Goal: Find contact information: Find contact information

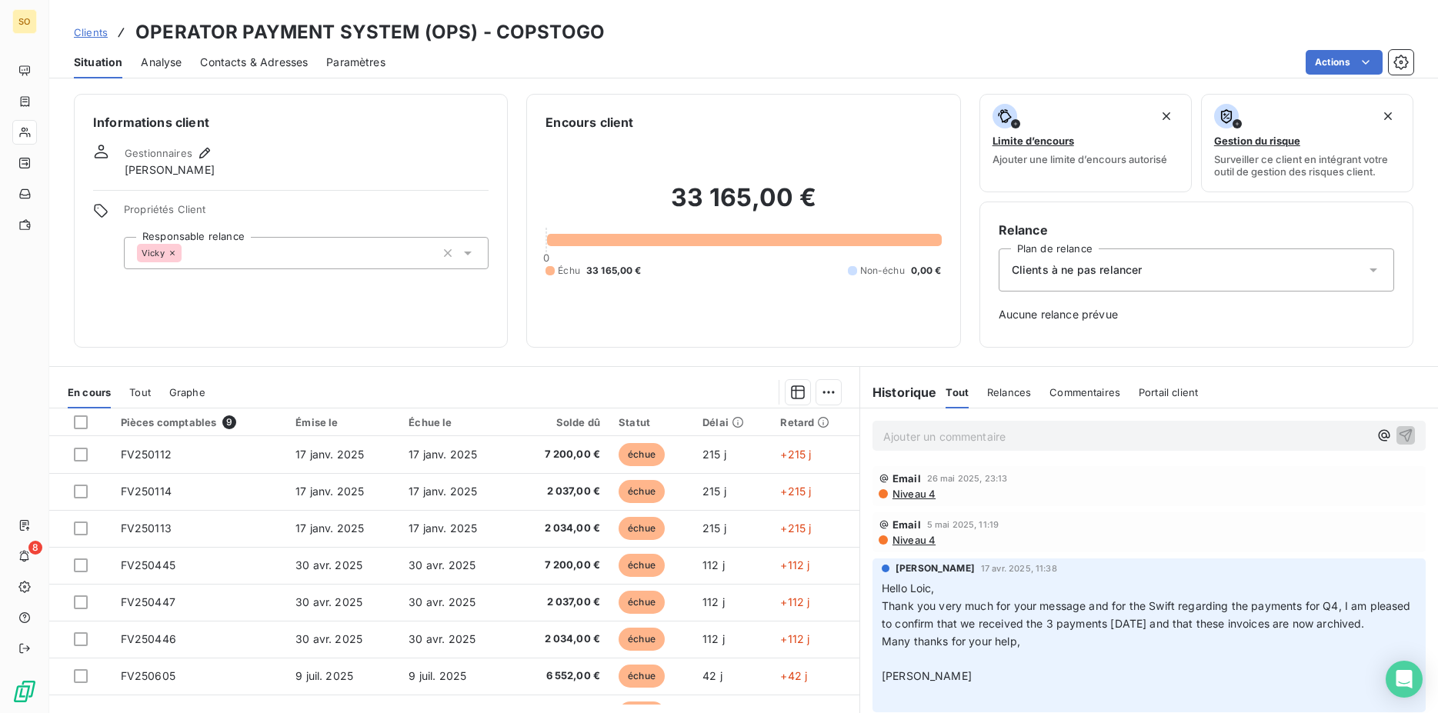
scroll to position [65, 0]
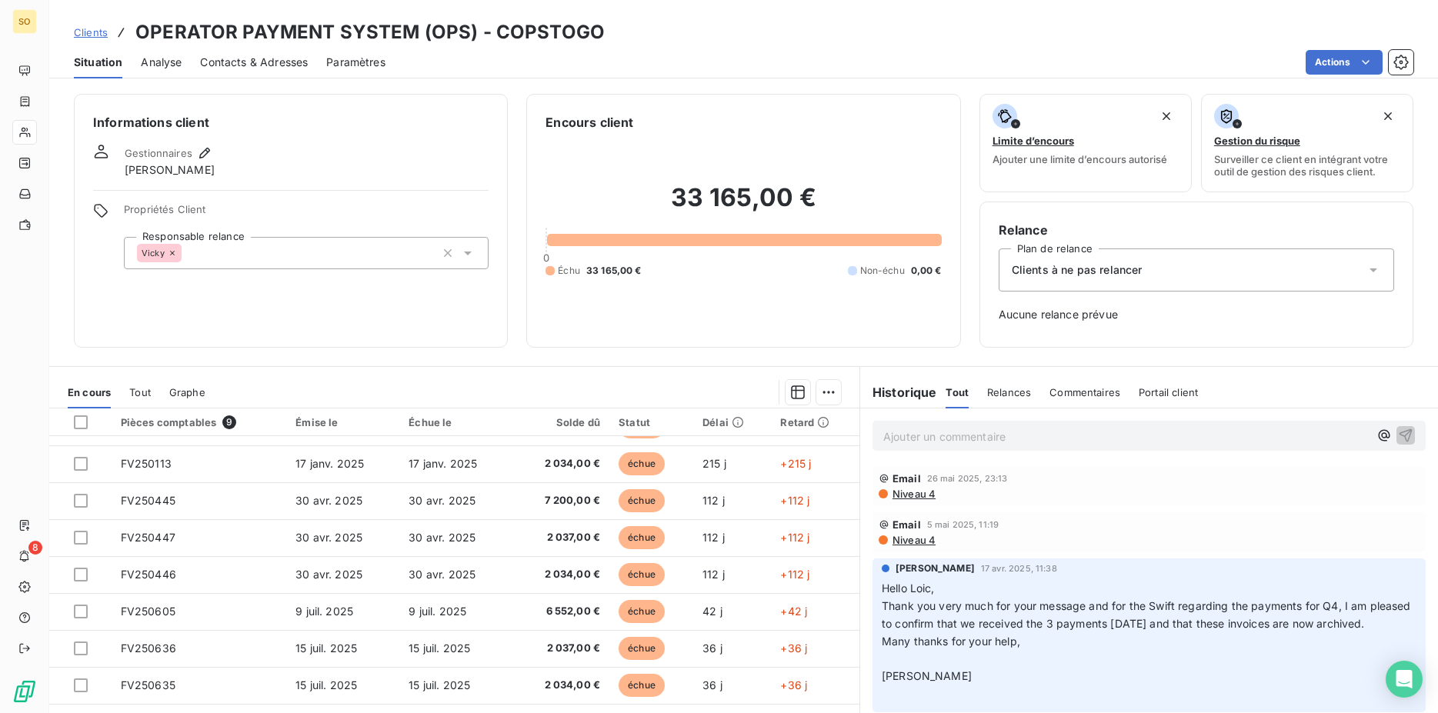
click at [138, 392] on span "Tout" at bounding box center [140, 392] width 22 height 12
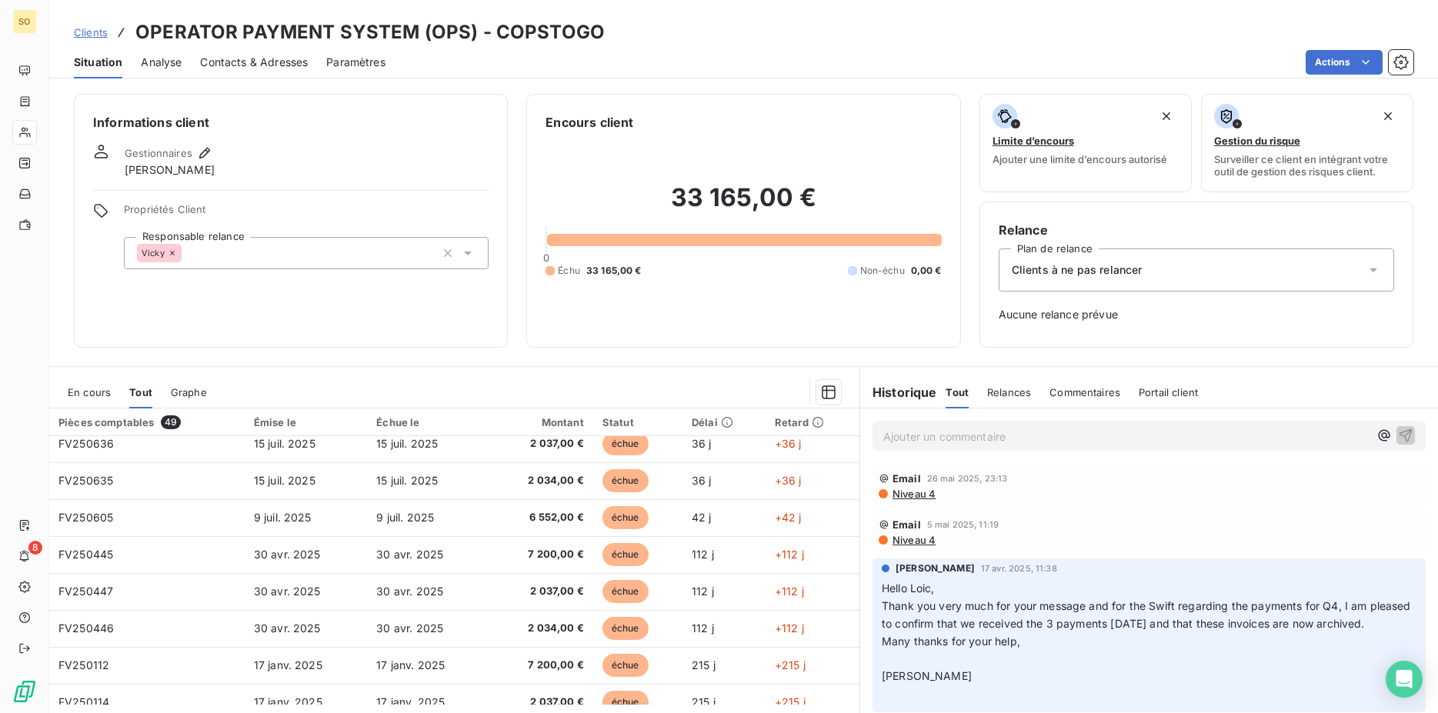
scroll to position [0, 0]
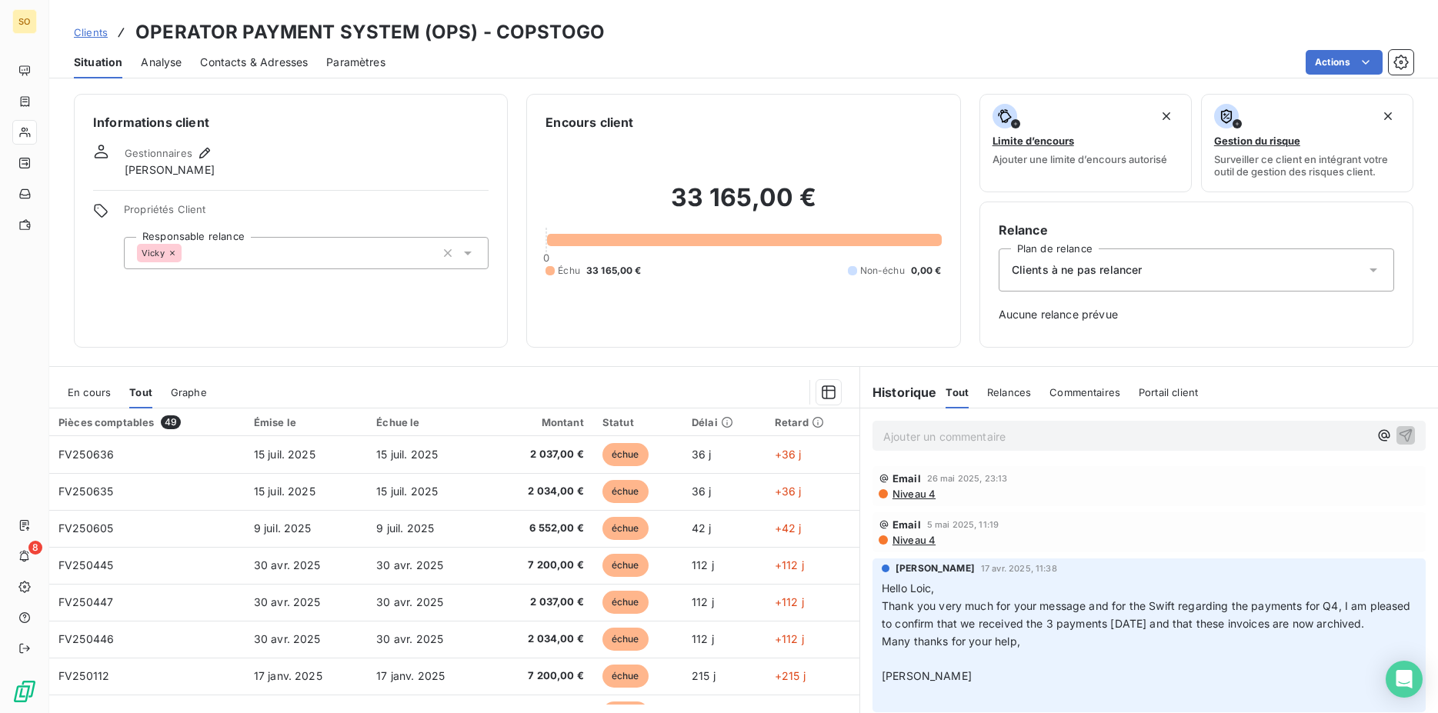
click at [93, 389] on span "En cours" at bounding box center [89, 392] width 43 height 12
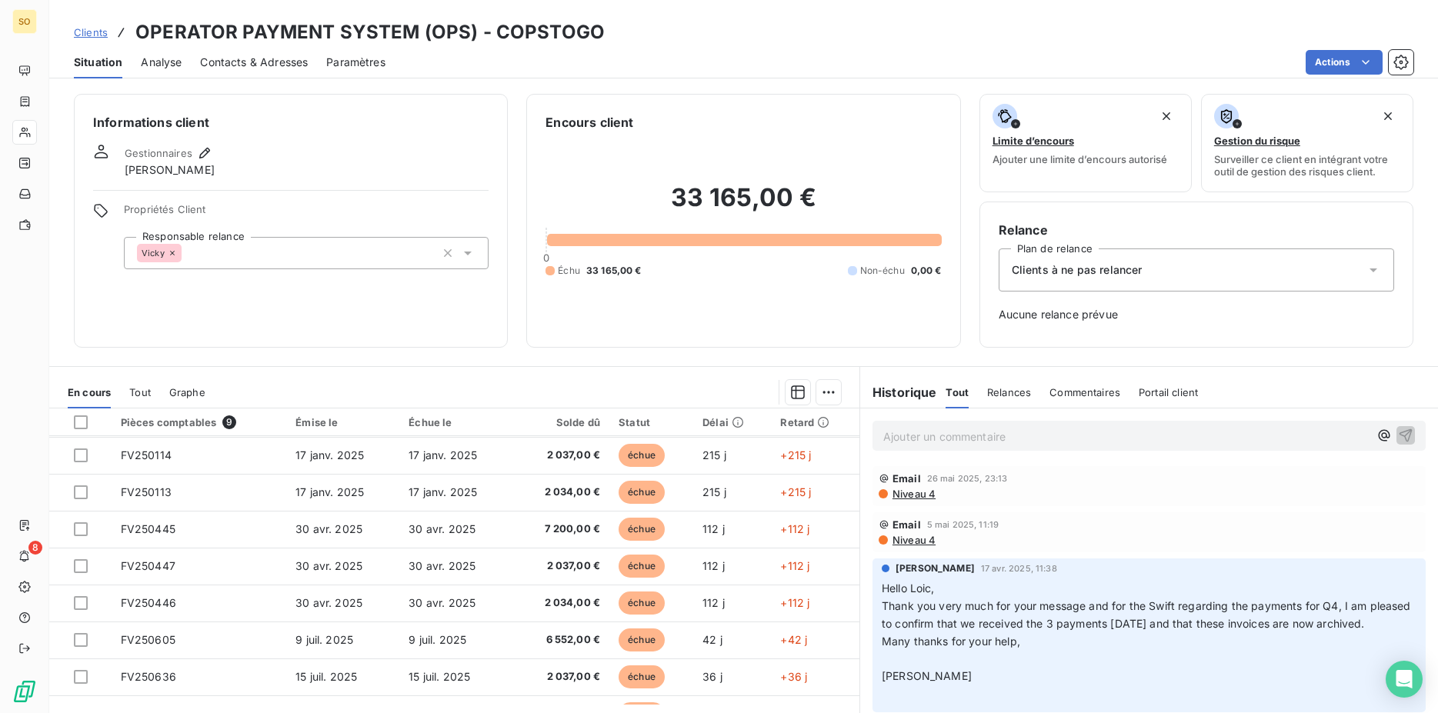
scroll to position [65, 0]
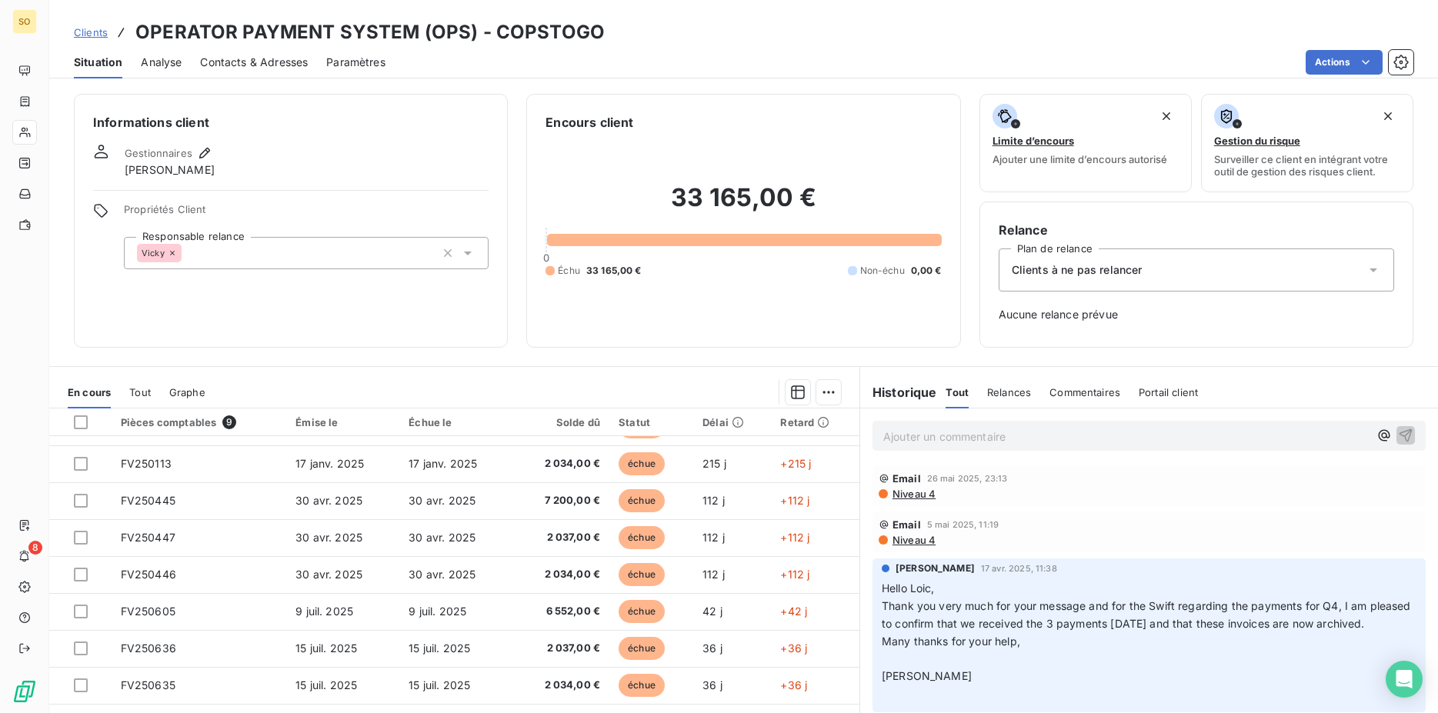
click at [145, 393] on span "Tout" at bounding box center [140, 392] width 22 height 12
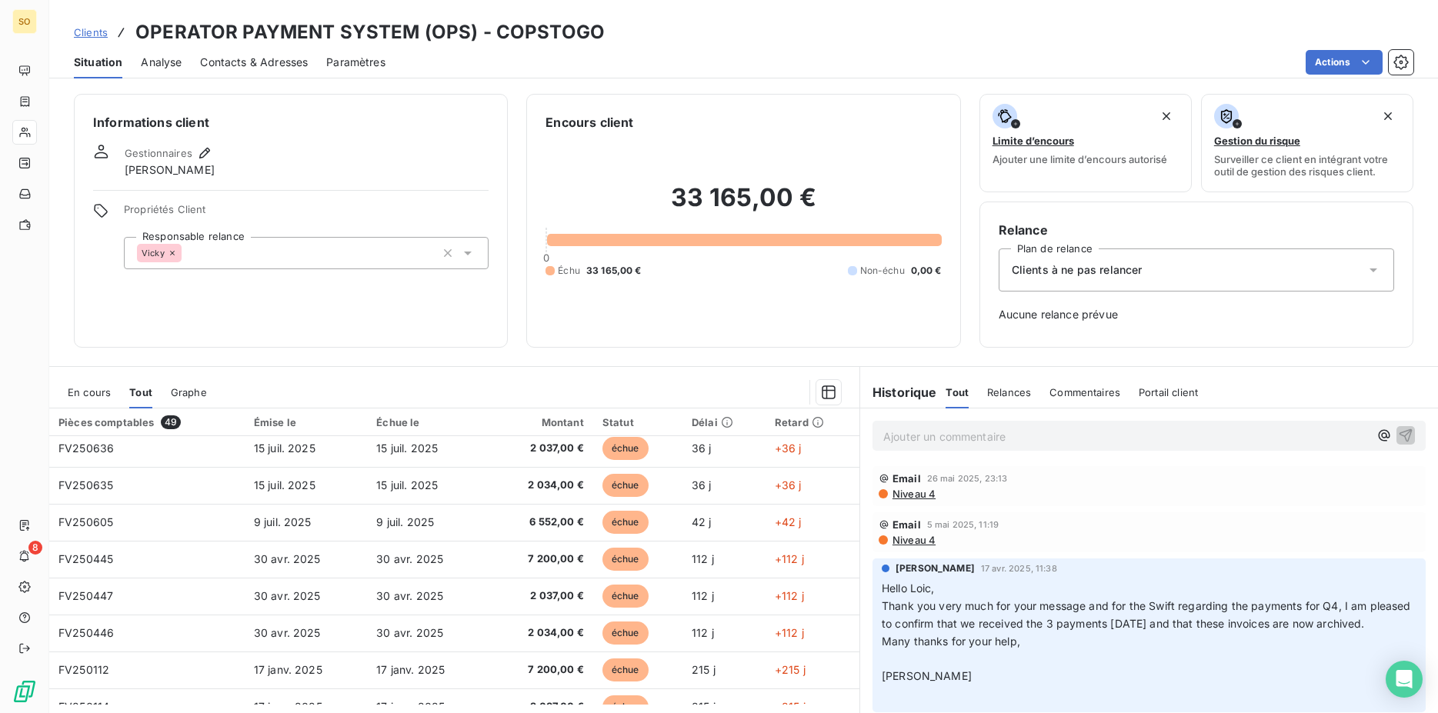
scroll to position [0, 0]
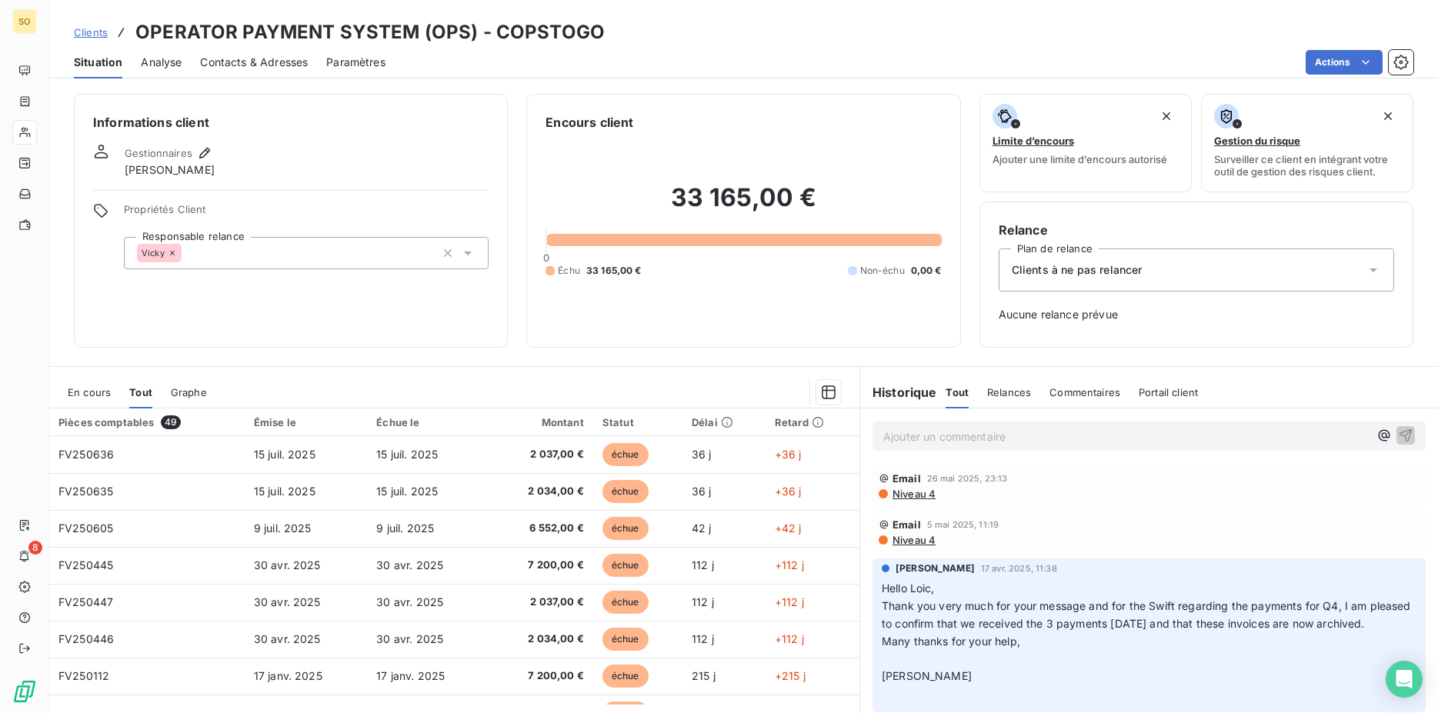
click at [85, 391] on span "En cours" at bounding box center [89, 392] width 43 height 12
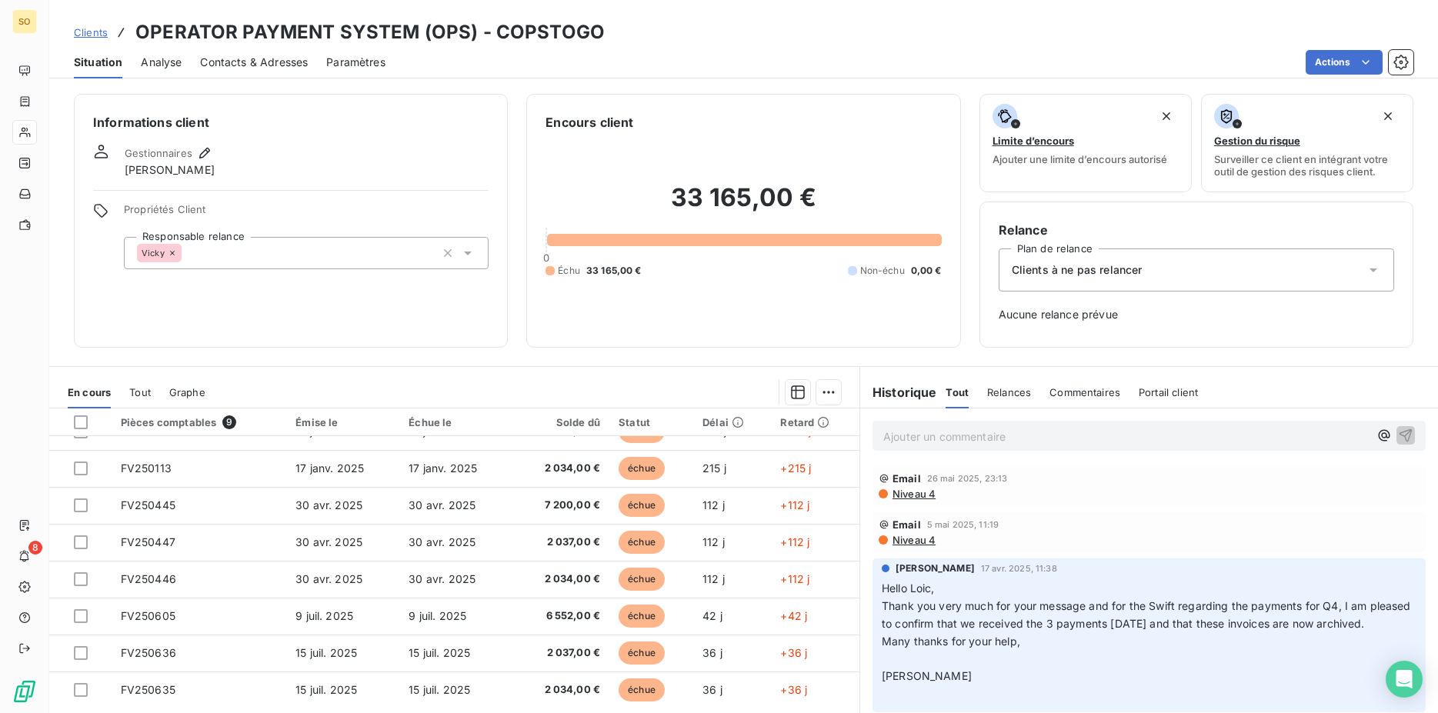
scroll to position [65, 0]
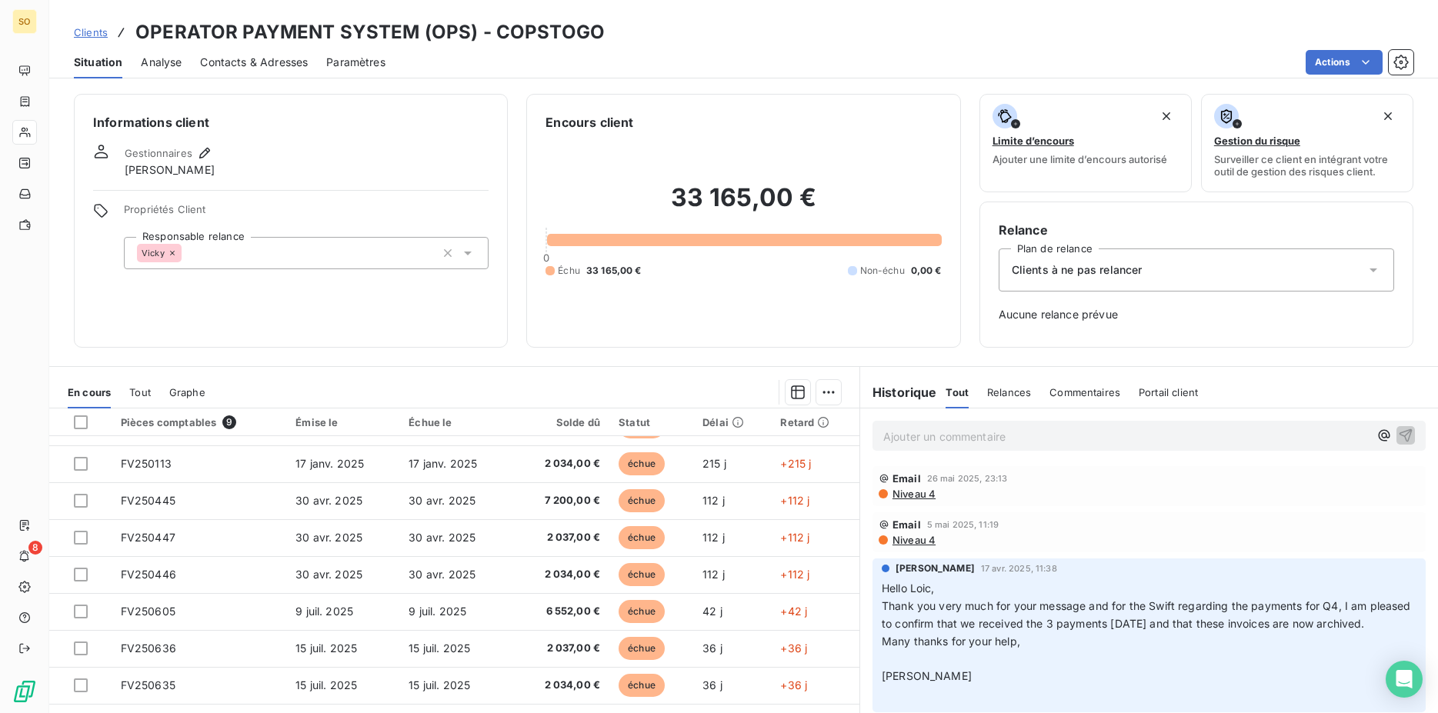
click at [915, 486] on div "Email 26 mai 2025, 23:13 Niveau 4" at bounding box center [1149, 487] width 541 height 28
click at [900, 493] on span "Niveau 4" at bounding box center [913, 494] width 45 height 12
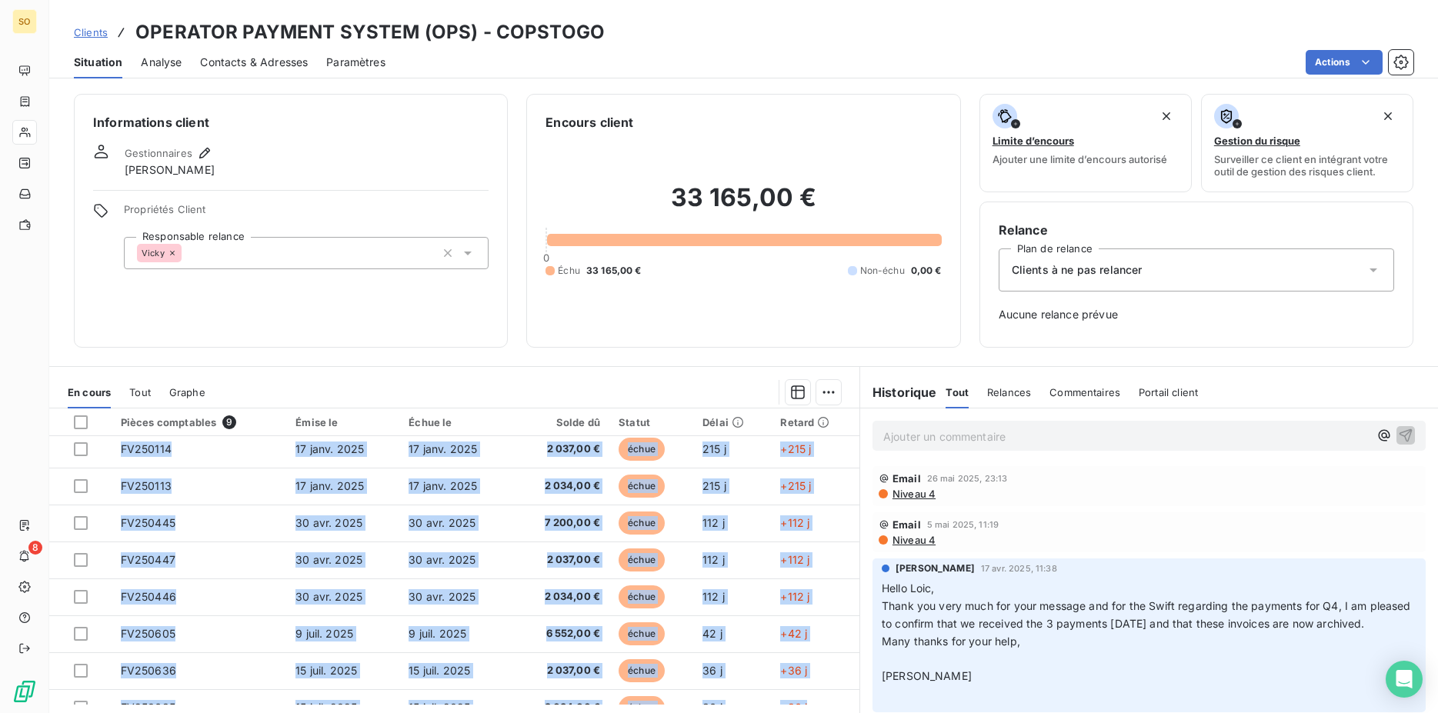
scroll to position [0, 0]
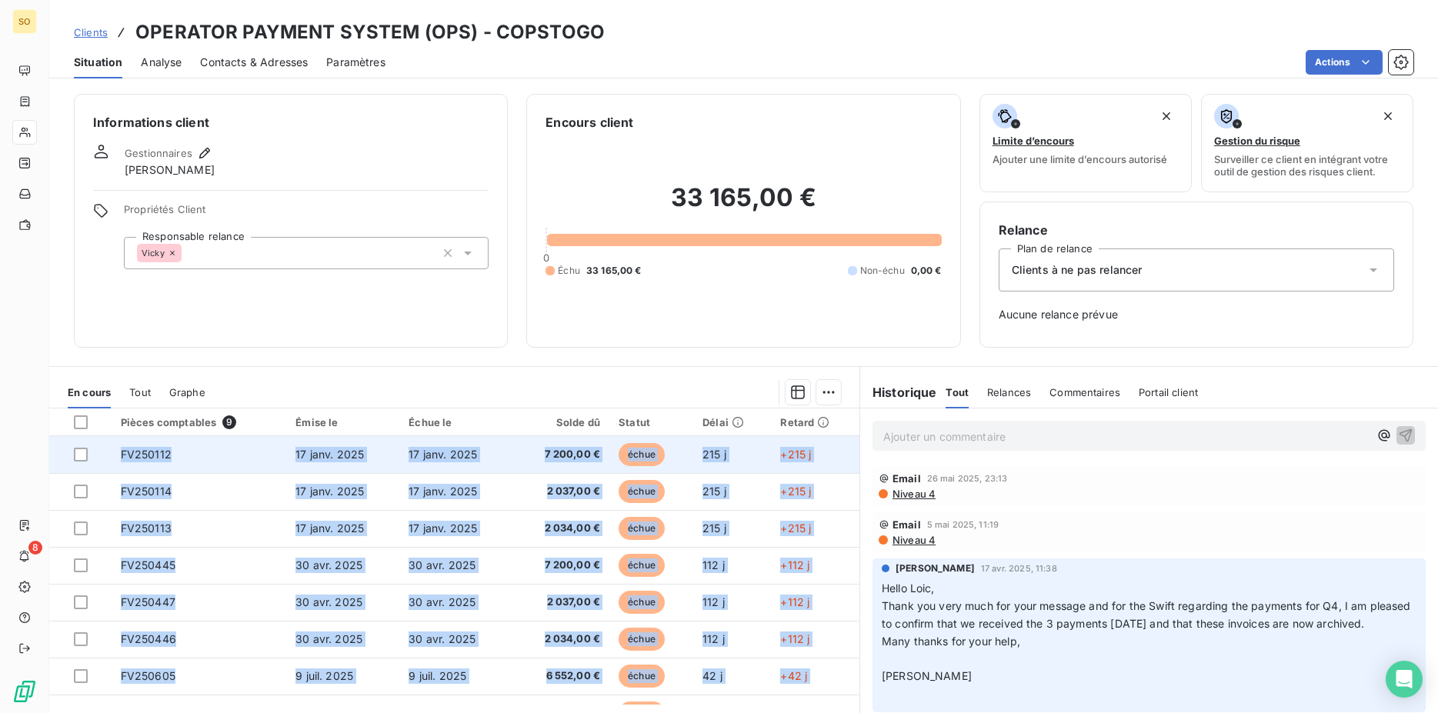
drag, startPoint x: 798, startPoint y: 684, endPoint x: 98, endPoint y: 445, distance: 740.1
click at [98, 445] on tbody "FV250112 17 janv. 2025 17 janv. 2025 7 200,00 € échue 215 j +215 j FV250114 17 …" at bounding box center [454, 602] width 810 height 332
copy tbody "FV250112 17 janv. 2025 17 janv. 2025 7 200,00 € échue 215 j +215 j FV250114 17 …"
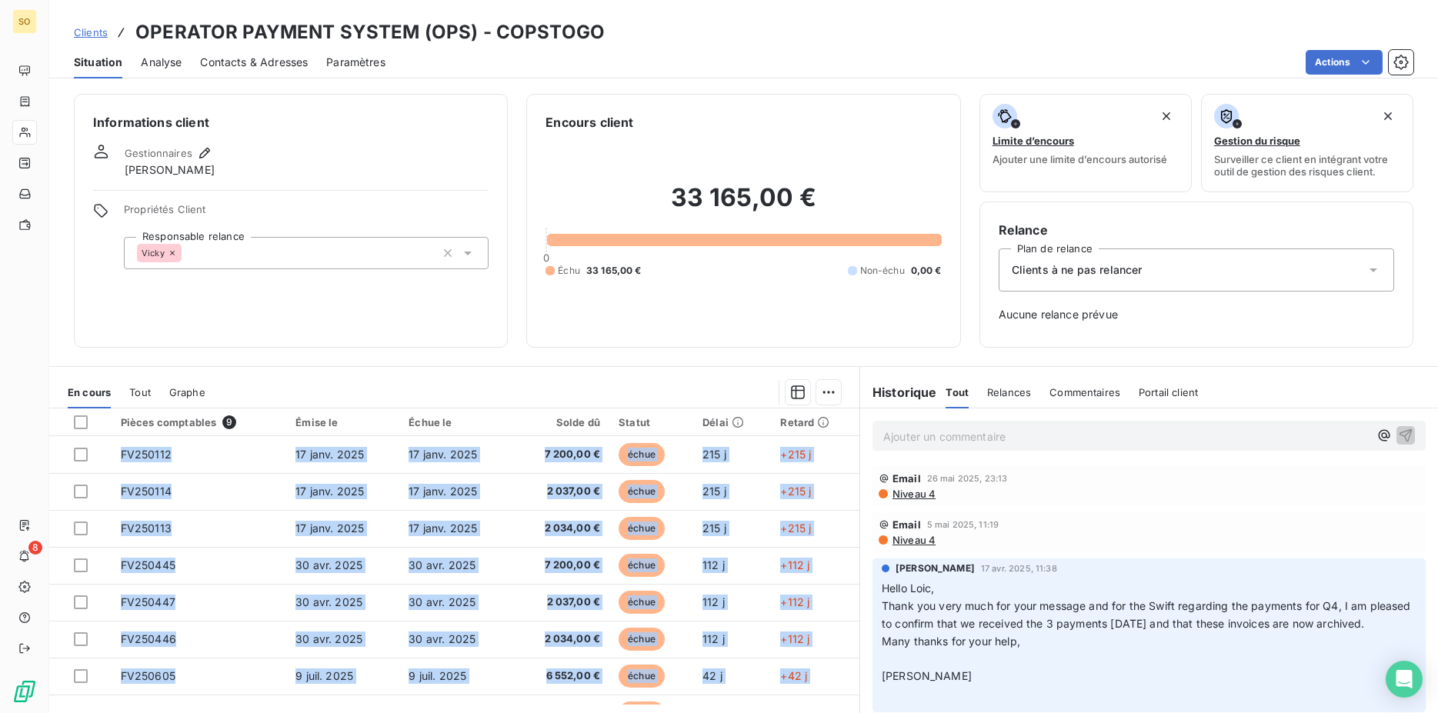
click at [260, 57] on span "Contacts & Adresses" at bounding box center [254, 62] width 108 height 15
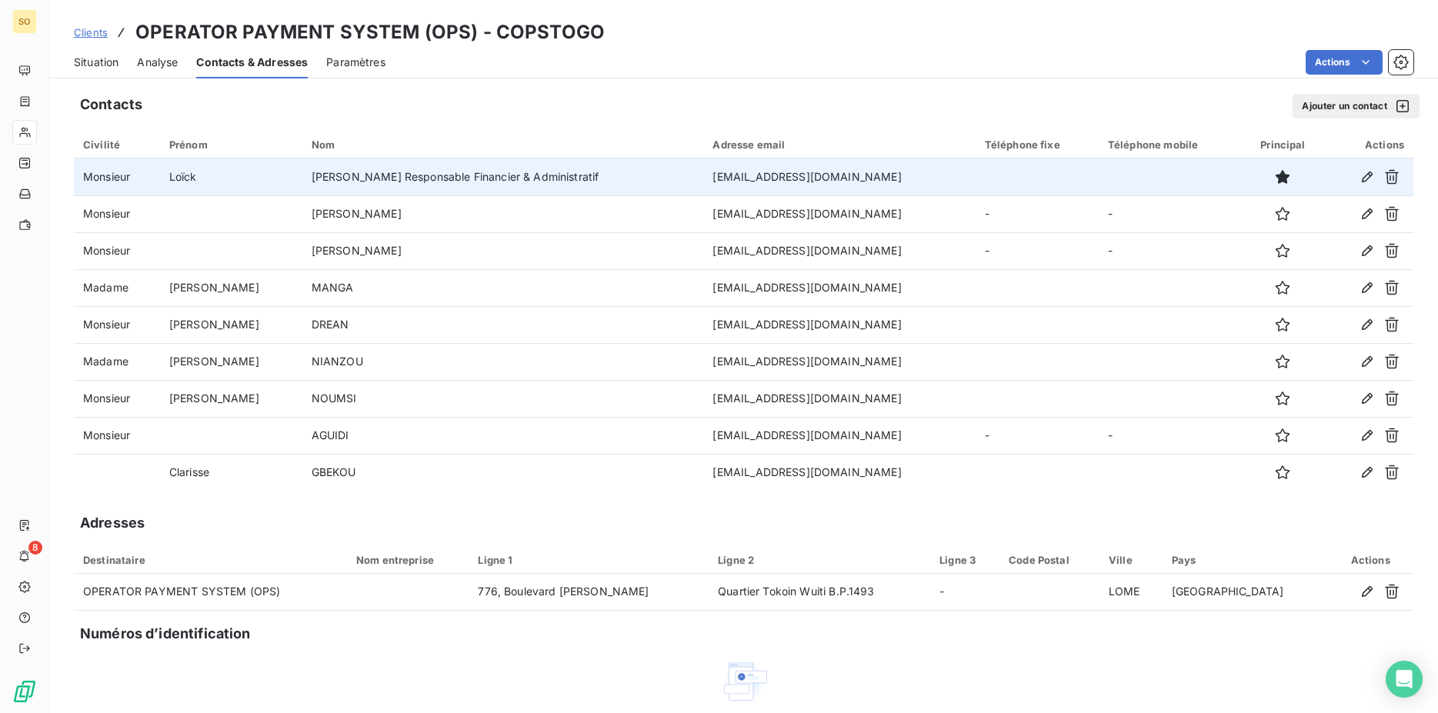
click at [829, 176] on td "[EMAIL_ADDRESS][DOMAIN_NAME]" at bounding box center [839, 177] width 272 height 37
drag, startPoint x: 827, startPoint y: 174, endPoint x: 599, endPoint y: 178, distance: 227.8
click at [703, 178] on td "[EMAIL_ADDRESS][DOMAIN_NAME]" at bounding box center [839, 177] width 272 height 37
copy td "[EMAIL_ADDRESS][DOMAIN_NAME]"
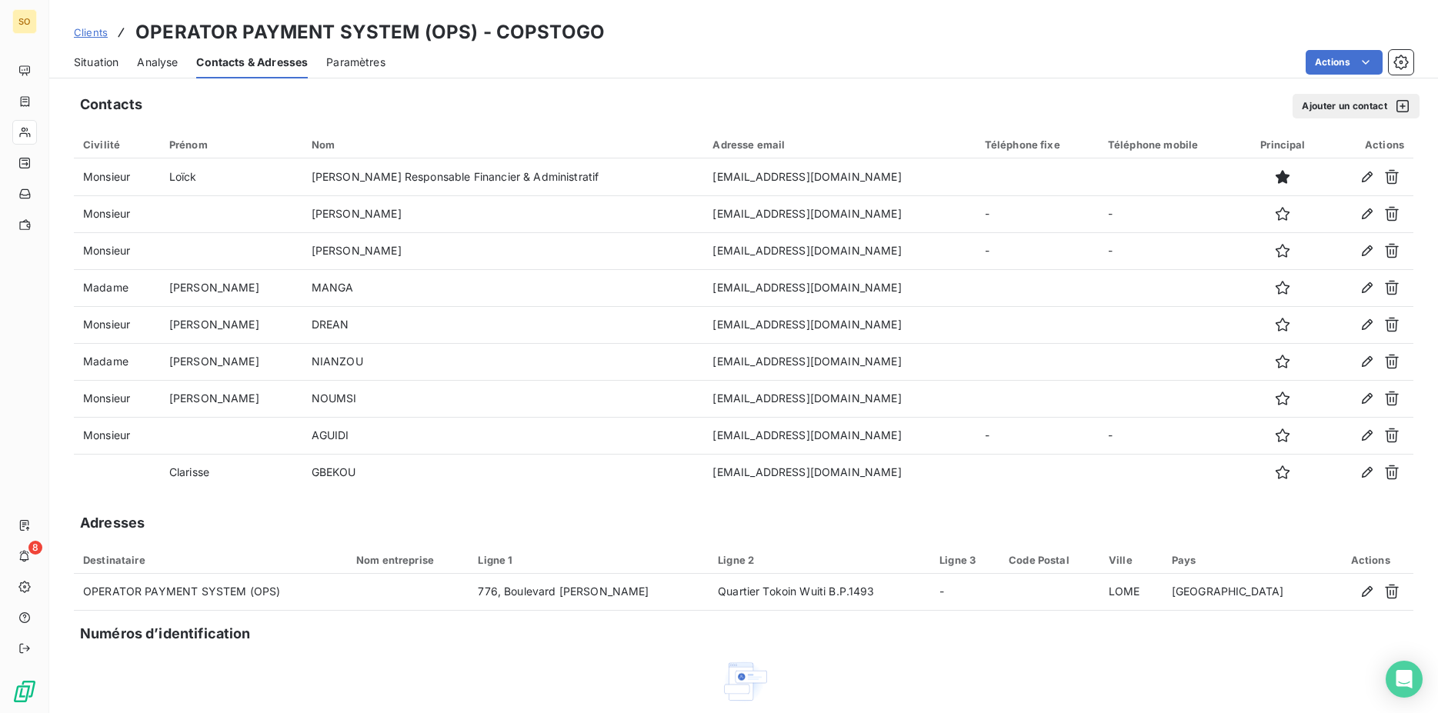
click at [102, 60] on span "Situation" at bounding box center [96, 62] width 45 height 15
